Goal: Use online tool/utility

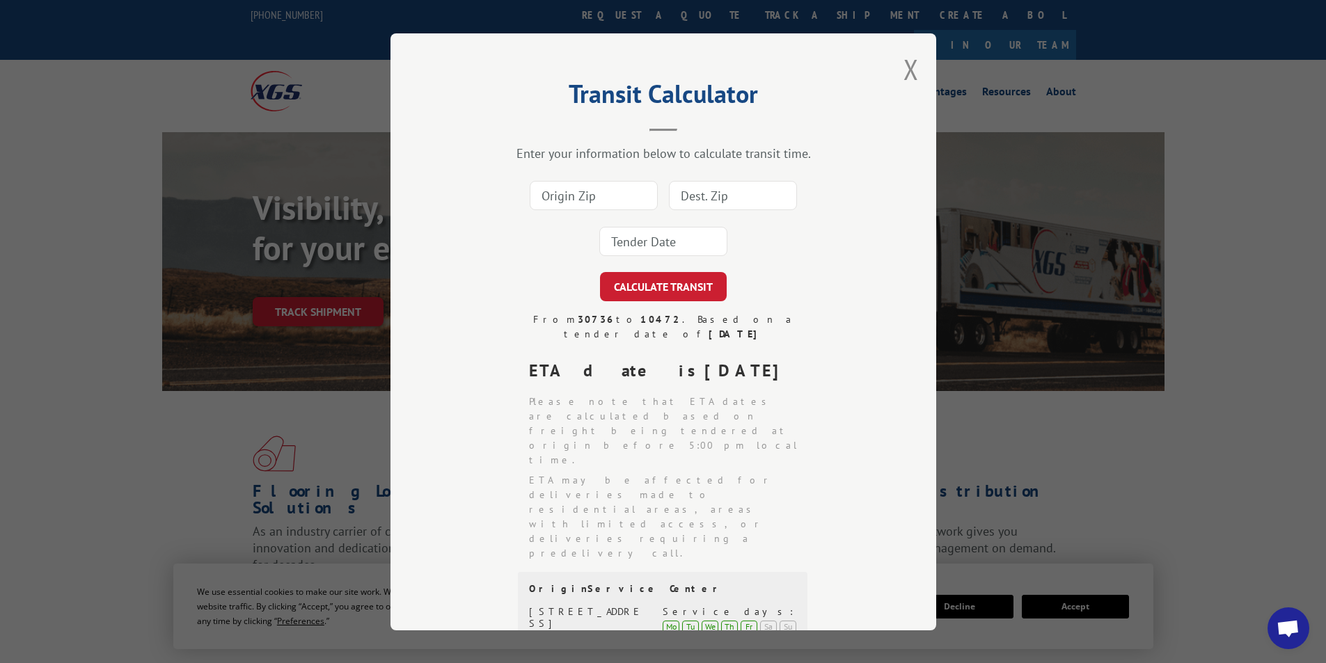
click at [562, 196] on input at bounding box center [594, 195] width 128 height 29
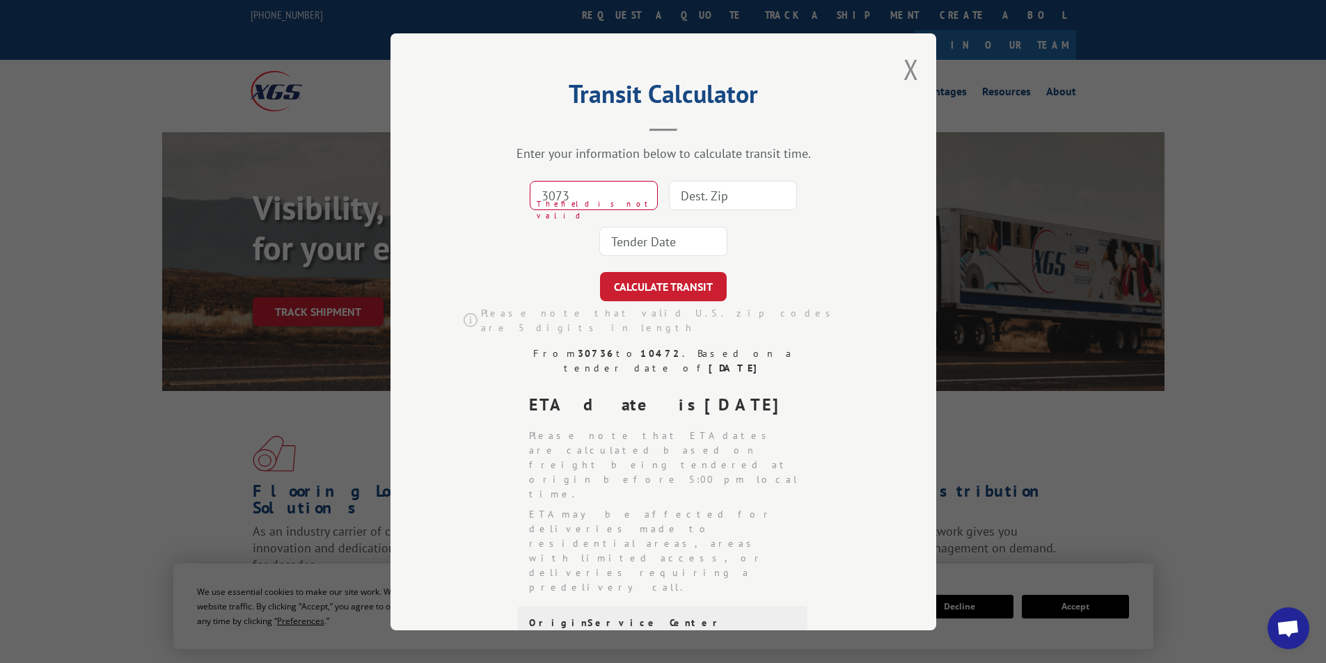
click at [562, 192] on input "3073" at bounding box center [594, 195] width 128 height 29
type input "30736"
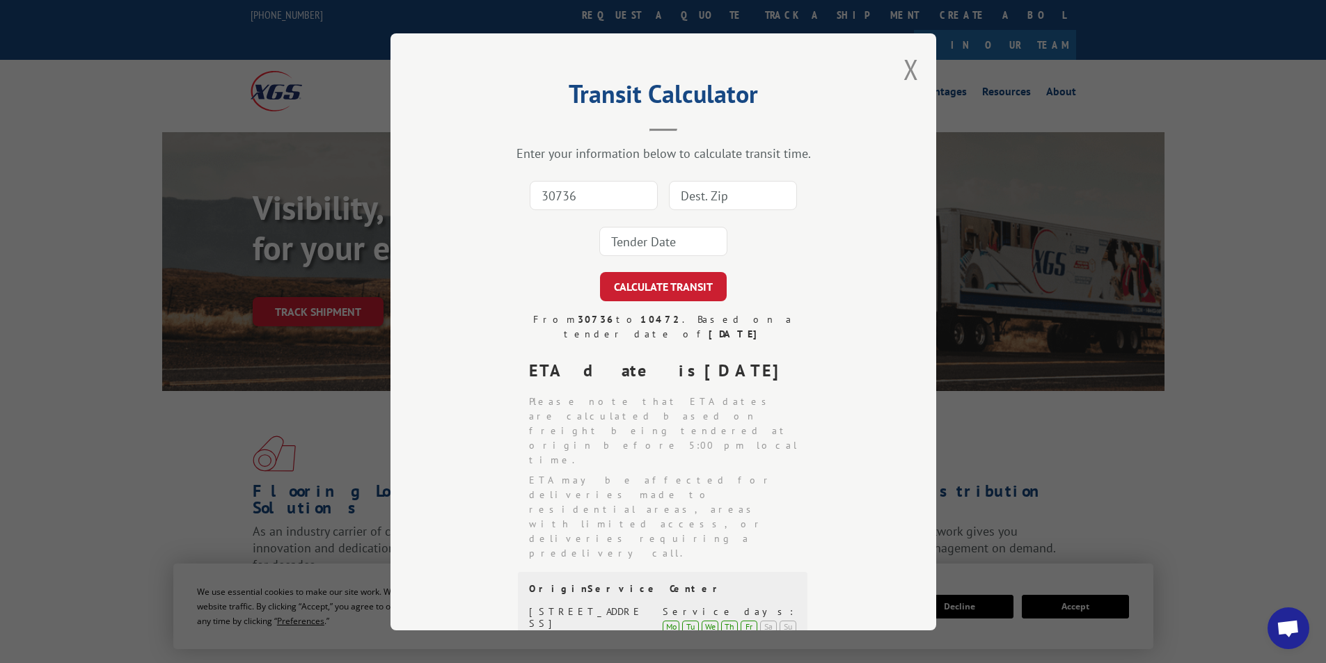
click at [690, 182] on input at bounding box center [733, 195] width 128 height 29
type input "01003"
click at [683, 232] on input at bounding box center [663, 241] width 128 height 29
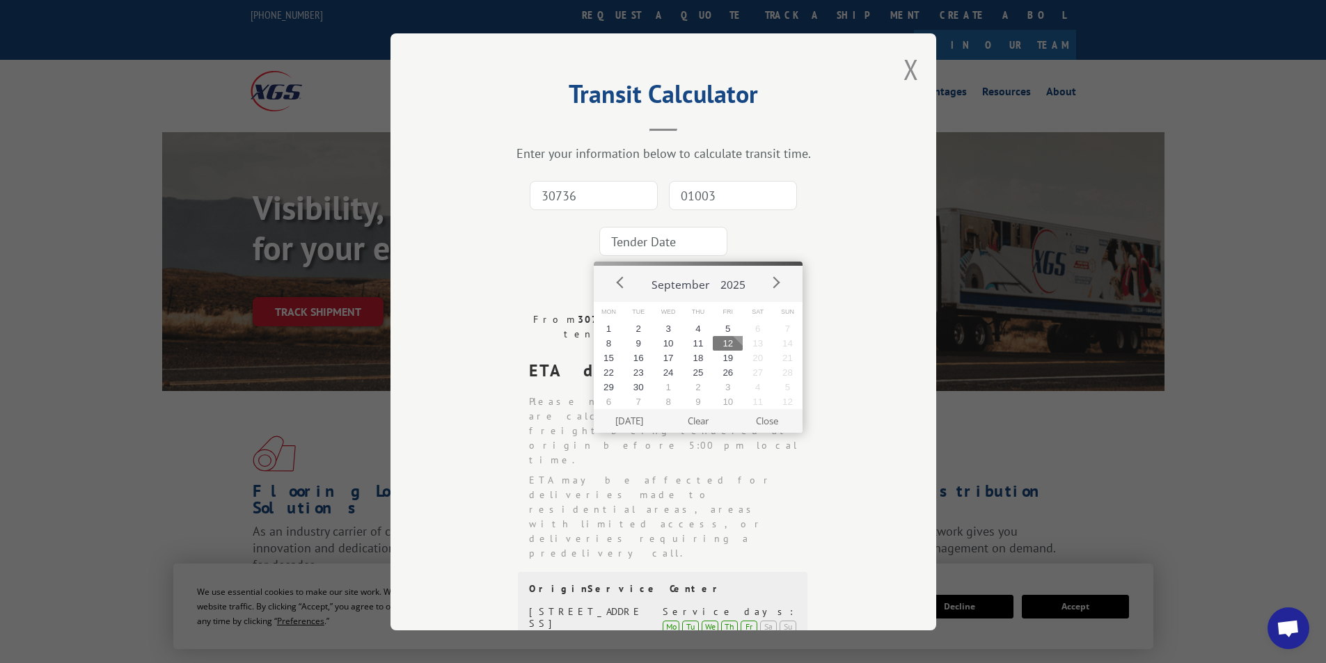
click at [737, 347] on button "12" at bounding box center [728, 343] width 30 height 15
type input "[DATE]"
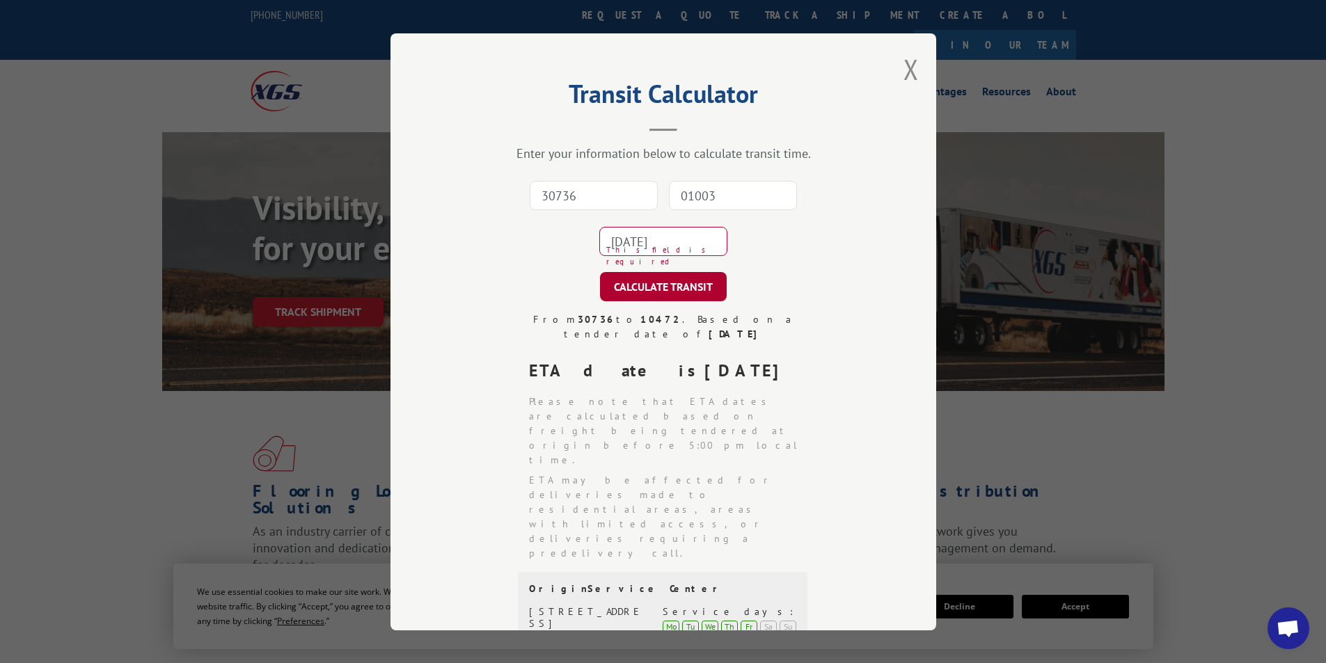
click at [676, 293] on button "CALCULATE TRANSIT" at bounding box center [663, 286] width 127 height 29
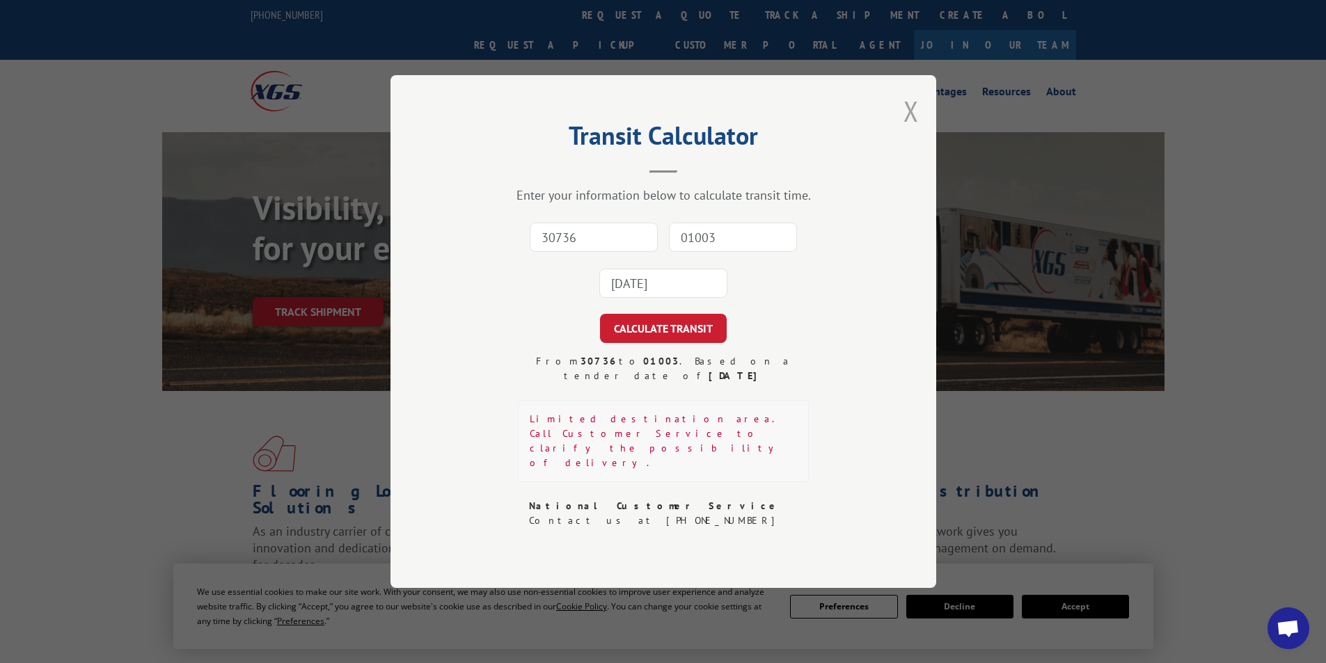
click at [911, 125] on button "Close modal" at bounding box center [910, 111] width 15 height 37
